Goal: Information Seeking & Learning: Learn about a topic

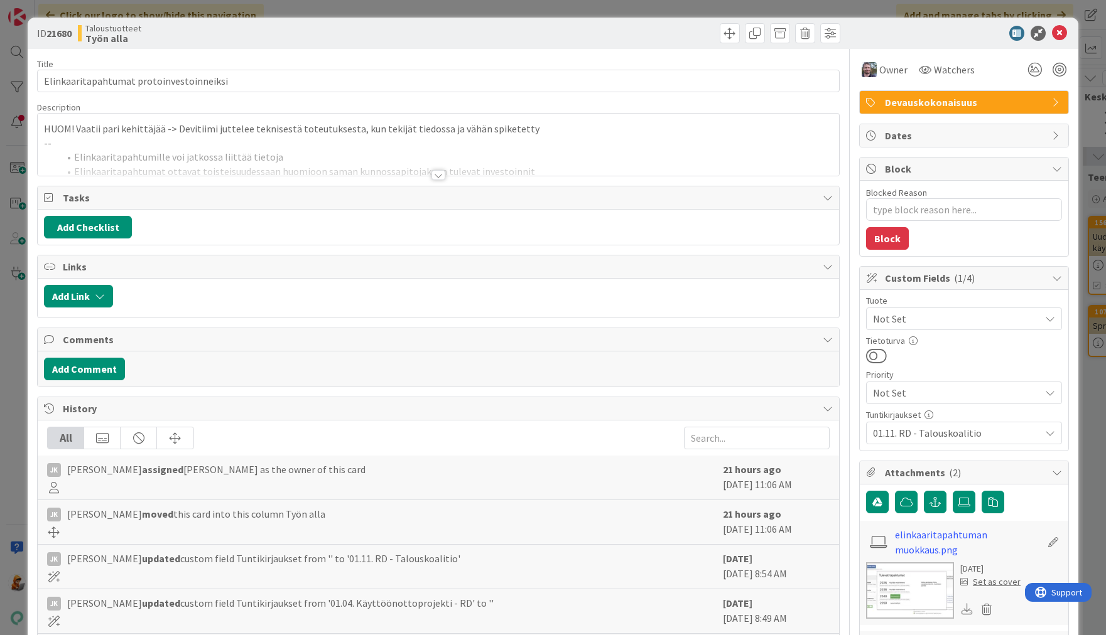
click at [433, 173] on div at bounding box center [438, 175] width 14 height 10
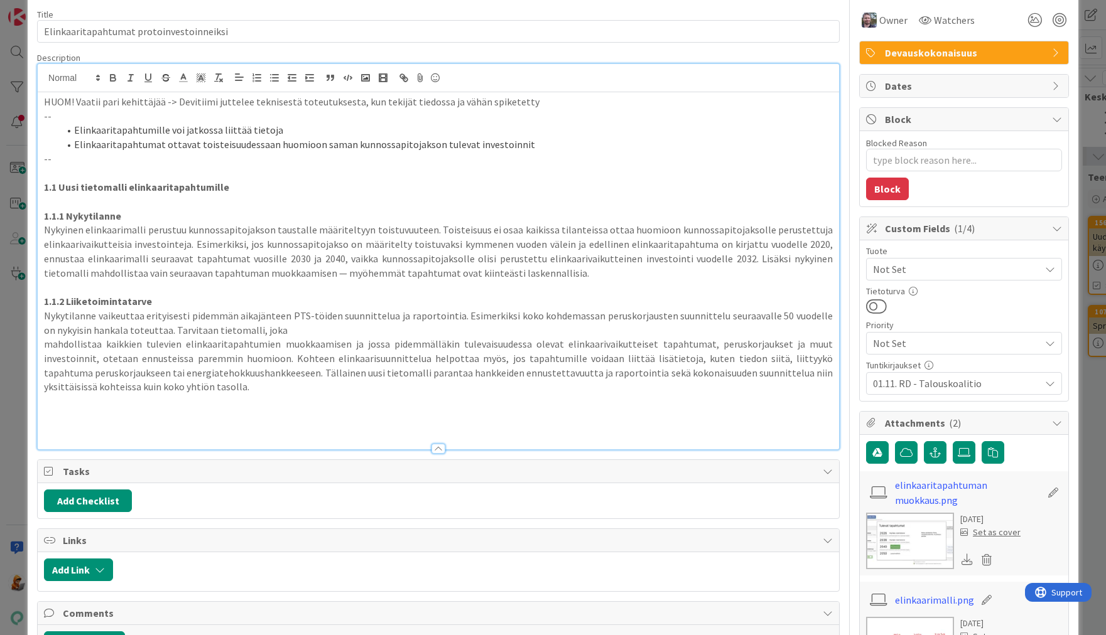
scroll to position [21, 0]
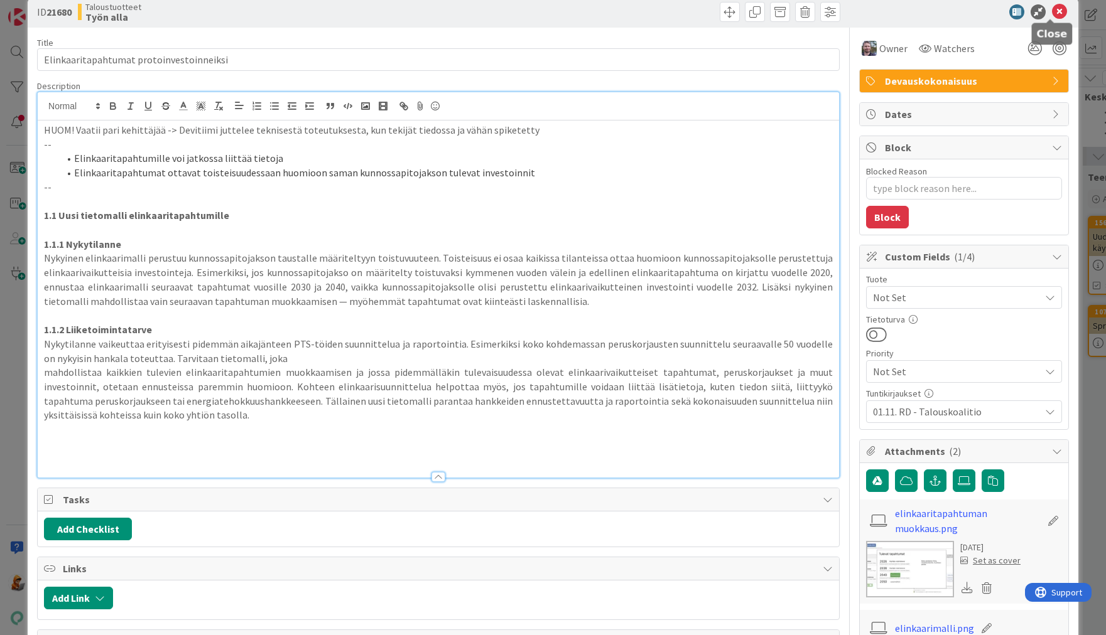
click at [1052, 11] on icon at bounding box center [1059, 11] width 15 height 15
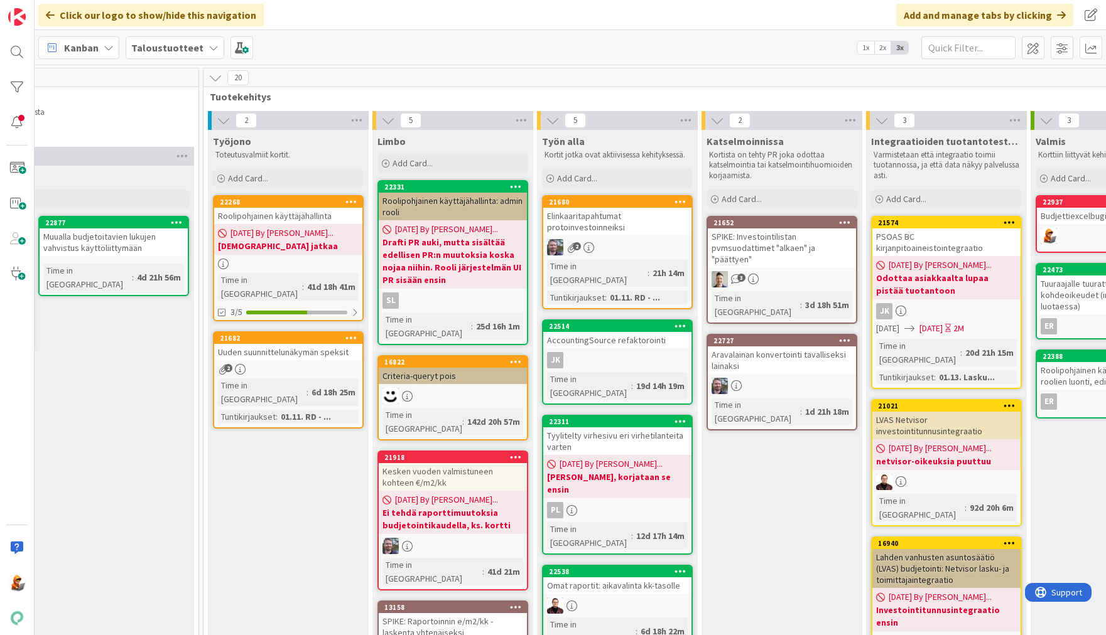
scroll to position [0, 1376]
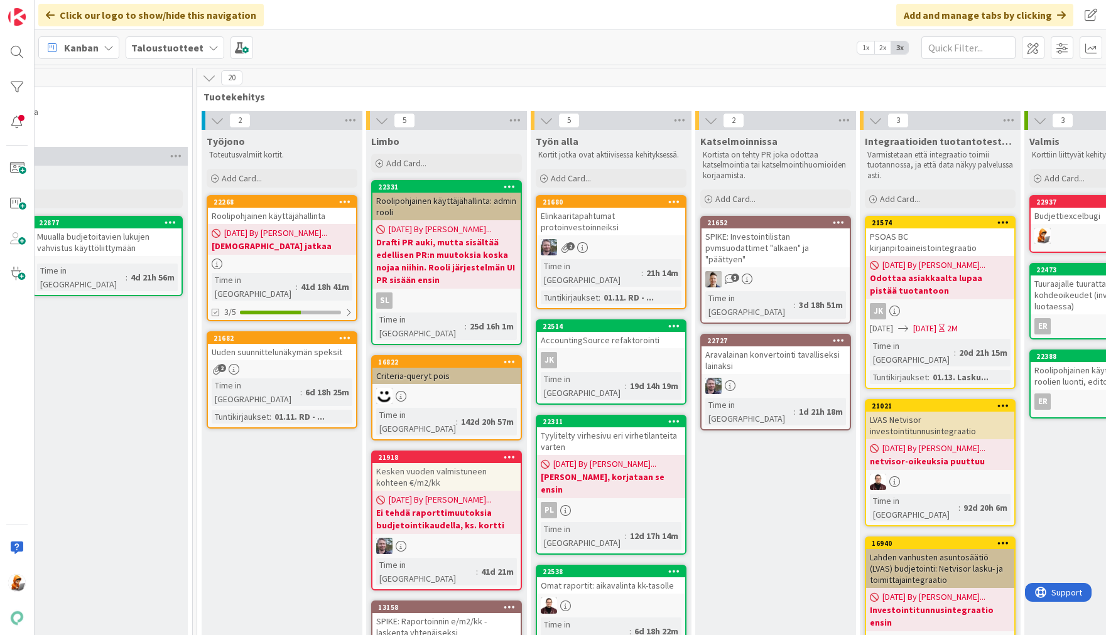
click at [284, 344] on div "Uuden suunnittelunäkymän speksit" at bounding box center [282, 352] width 148 height 16
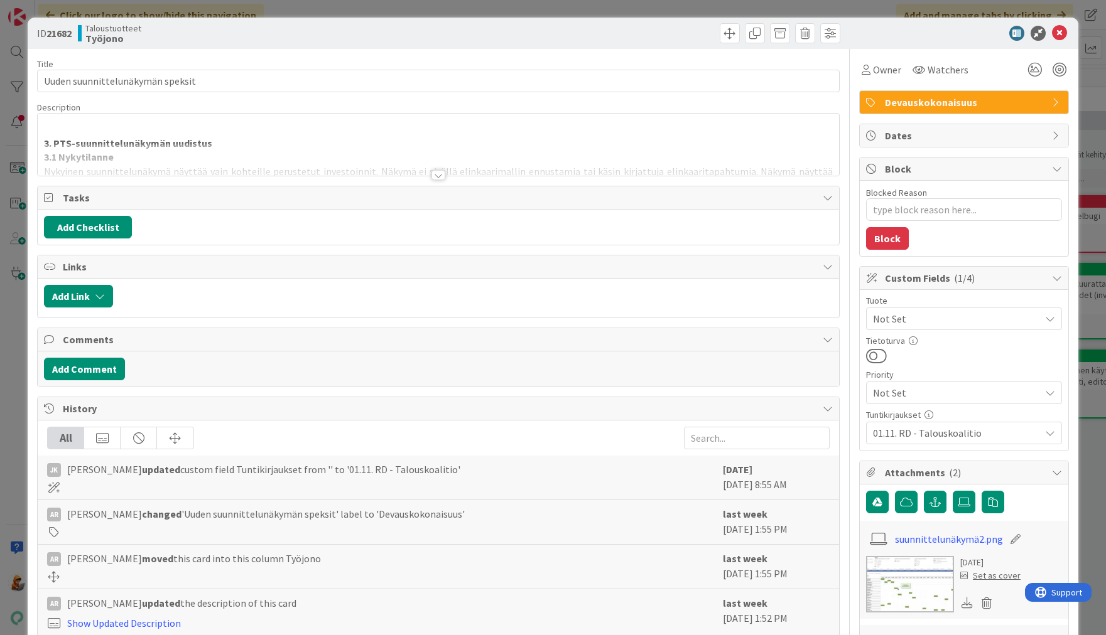
click at [431, 173] on div at bounding box center [438, 175] width 14 height 10
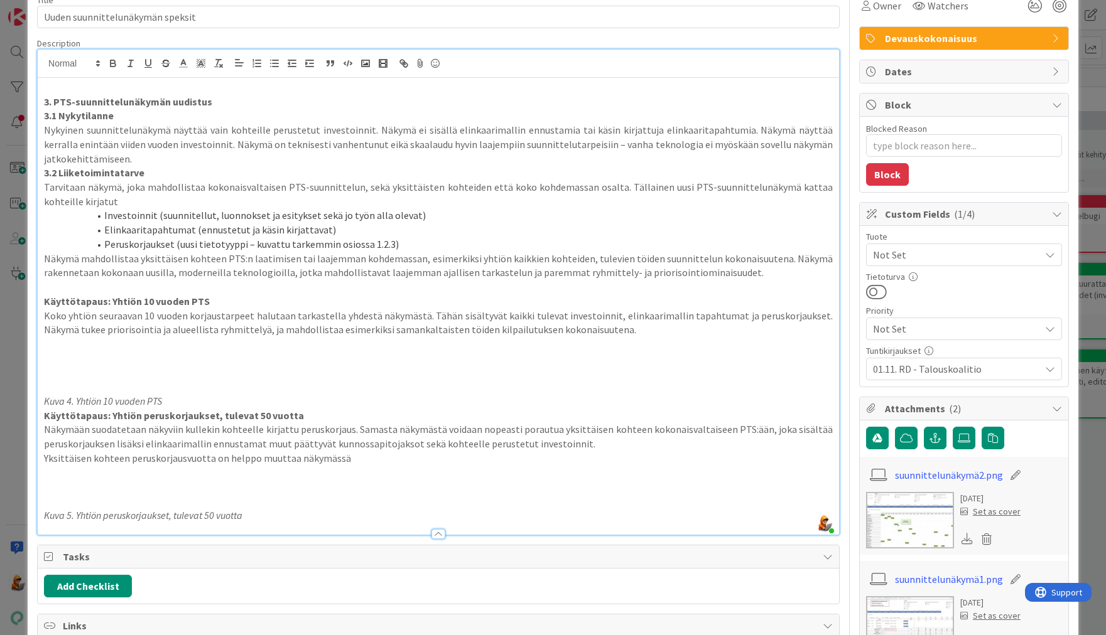
scroll to position [82, 0]
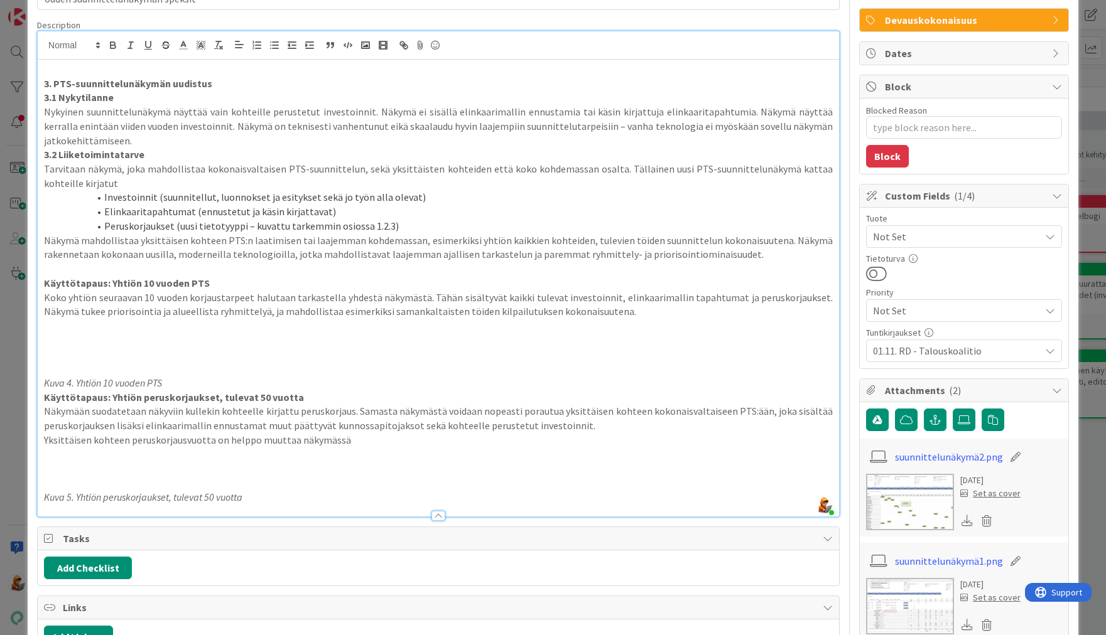
click at [907, 483] on img at bounding box center [910, 502] width 88 height 57
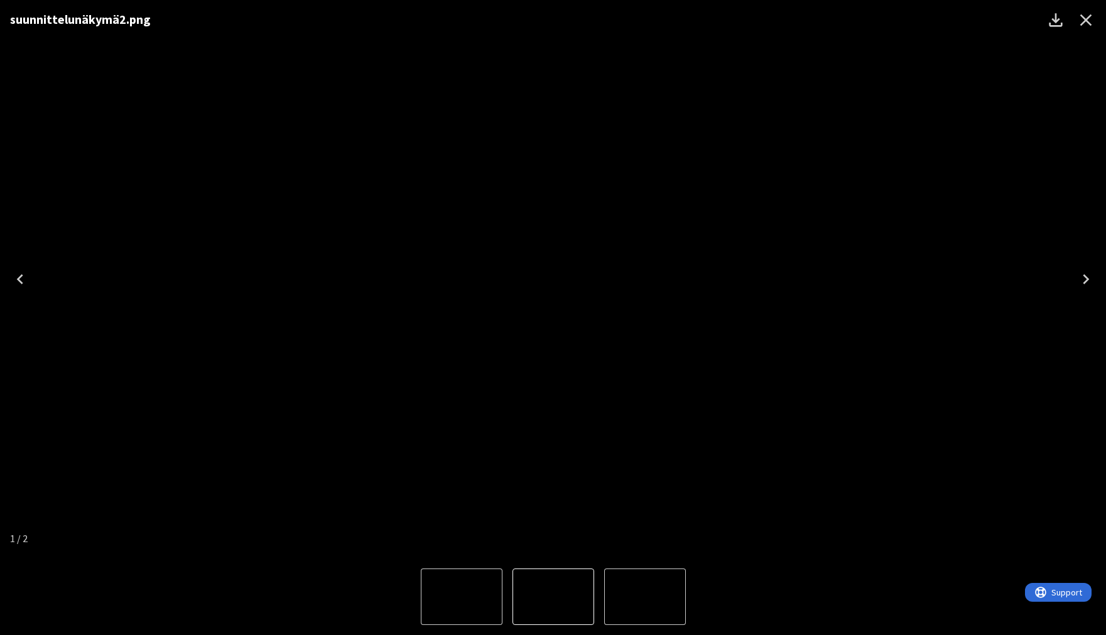
click at [1091, 21] on icon "Close" at bounding box center [1086, 20] width 20 height 20
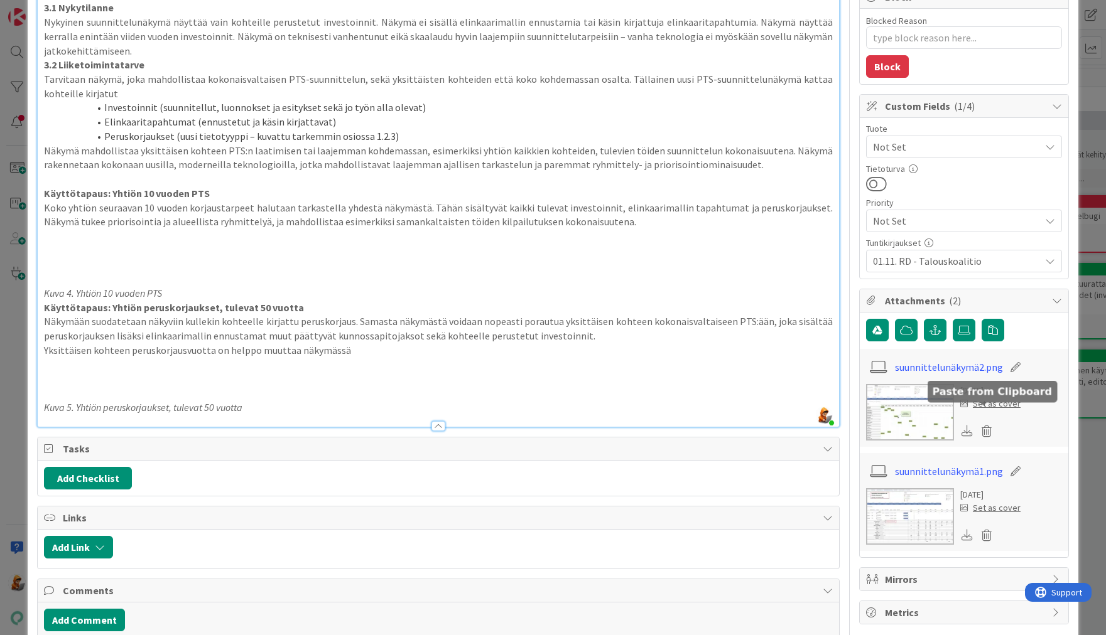
scroll to position [185, 0]
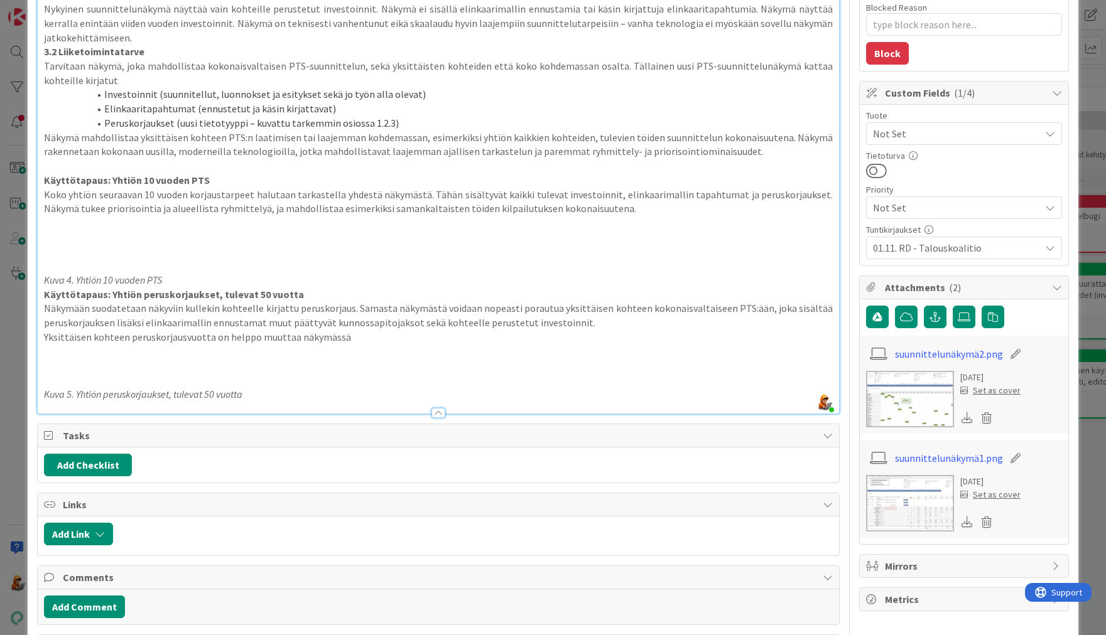
click at [908, 511] on img at bounding box center [910, 503] width 88 height 57
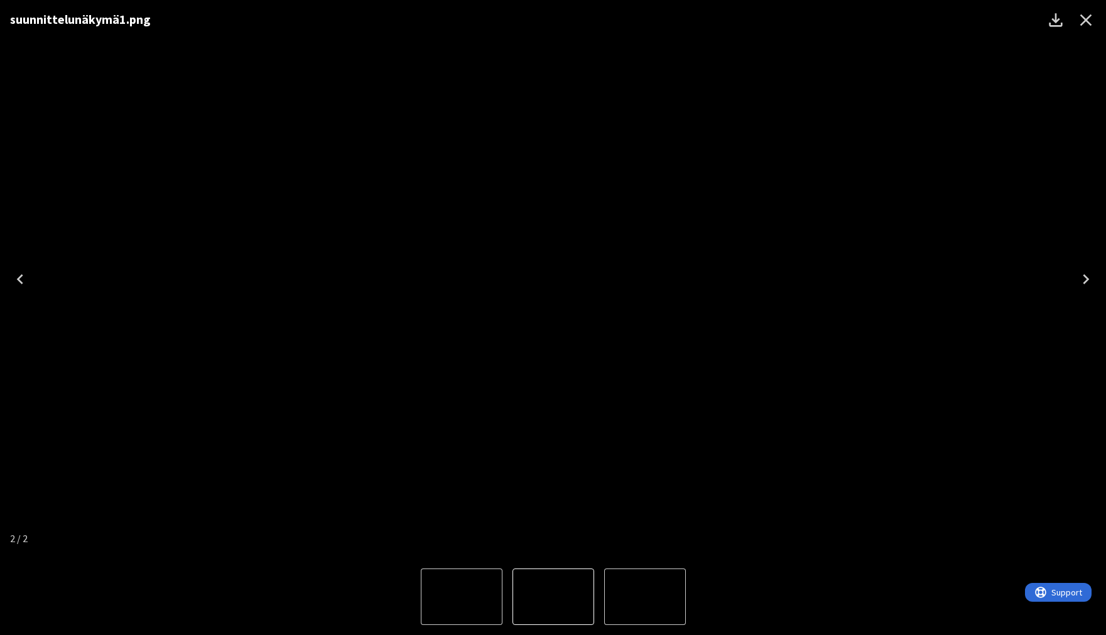
click at [1085, 15] on icon "Close" at bounding box center [1086, 20] width 20 height 20
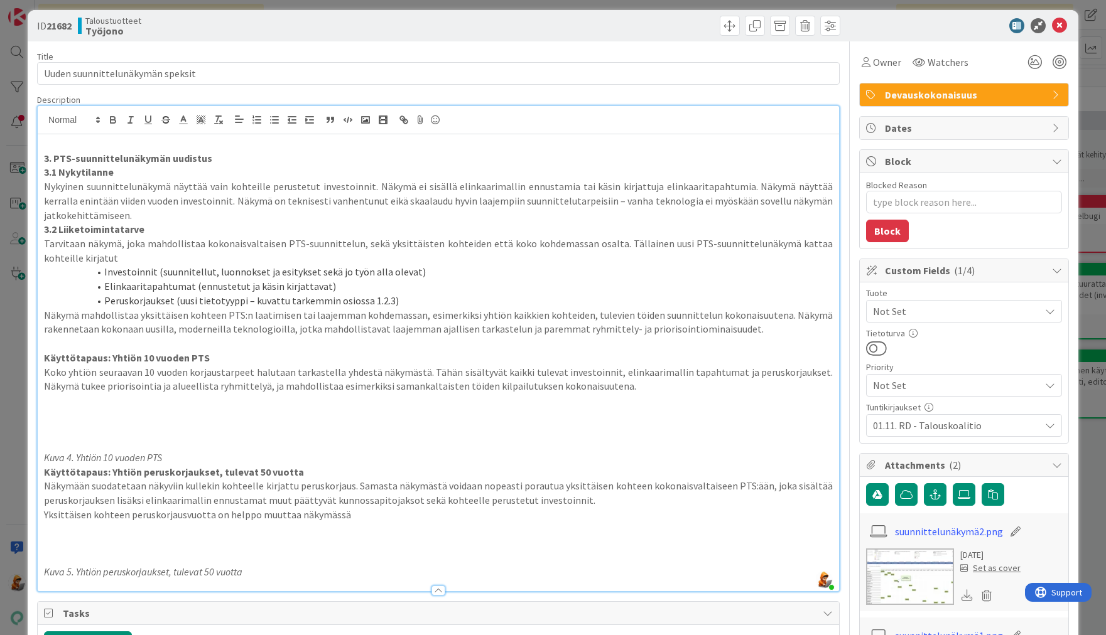
scroll to position [0, 0]
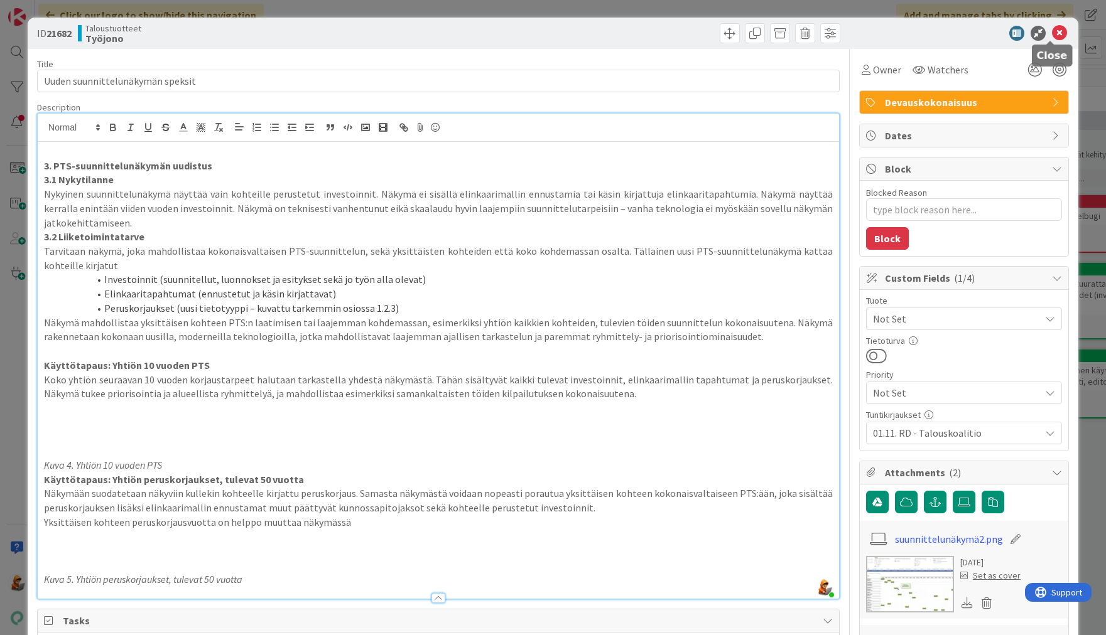
click at [1053, 33] on icon at bounding box center [1059, 33] width 15 height 15
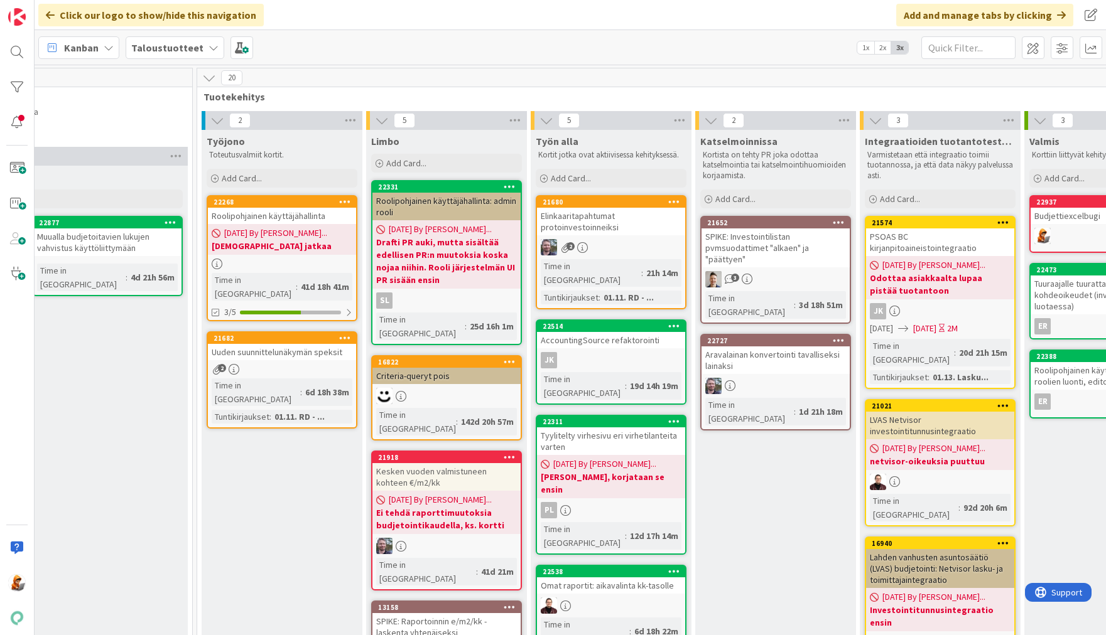
click at [593, 216] on div "Elinkaaritapahtumat protoinvestoinneiksi" at bounding box center [611, 222] width 148 height 28
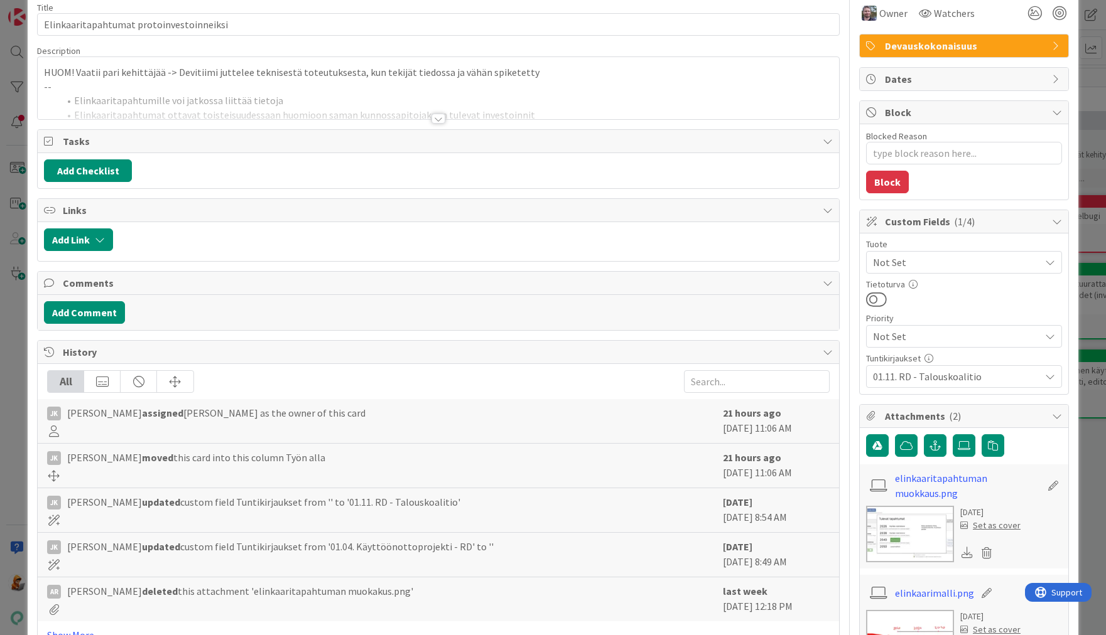
scroll to position [195, 0]
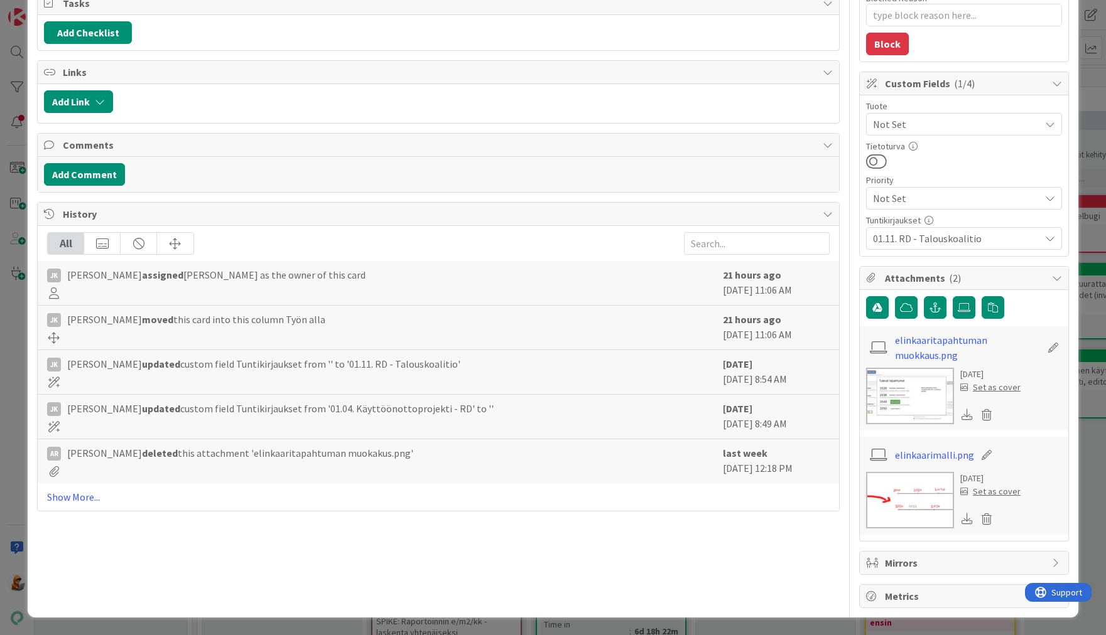
click at [899, 411] on img at bounding box center [910, 396] width 88 height 57
type textarea "x"
